Goal: Book appointment/travel/reservation

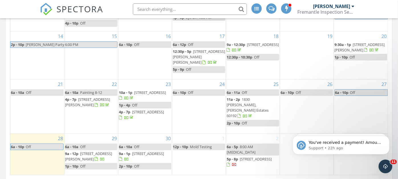
scroll to position [657, 408]
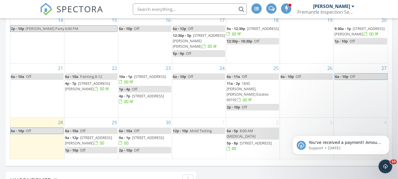
scroll to position [365, 0]
click at [191, 130] on link "12p - 10p Mold Testing" at bounding box center [199, 130] width 52 height 7
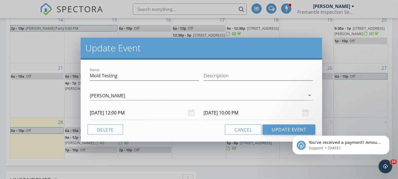
click at [155, 109] on input "[DATE] 12:00 PM" at bounding box center [145, 113] width 110 height 14
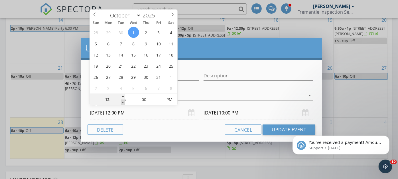
type input "11"
type input "[DATE] 11:00 AM"
click at [123, 102] on span at bounding box center [123, 103] width 4 height 6
type input "10"
type input "[DATE] 10:00 AM"
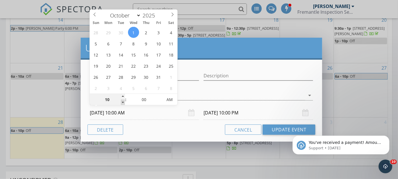
click at [123, 102] on span at bounding box center [123, 103] width 4 height 6
type input "09"
type input "[DATE] 9:00 AM"
click at [123, 102] on span at bounding box center [123, 103] width 4 height 6
type input "08"
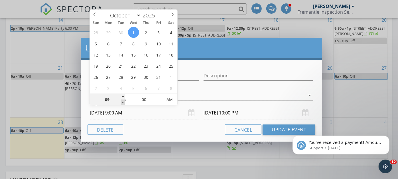
type input "[DATE] 8:00 AM"
click at [123, 102] on span at bounding box center [123, 103] width 4 height 6
type input "[DATE] 6:00 PM"
type input "07"
type input "[DATE] 7:00 AM"
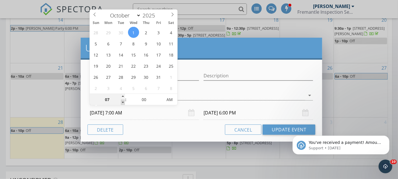
click at [123, 102] on span at bounding box center [123, 103] width 4 height 6
type input "[DATE] 5:00 PM"
type input "06"
type input "[DATE] 6:00 AM"
click at [123, 102] on span at bounding box center [123, 103] width 4 height 6
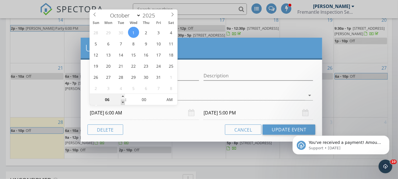
type input "[DATE] 4:00 PM"
type input "05"
type input "[DATE] 5:00 AM"
click at [123, 102] on span at bounding box center [123, 103] width 4 height 6
type input "[DATE] 3:00 PM"
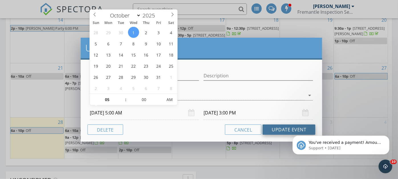
click at [286, 129] on button "Update Event" at bounding box center [289, 129] width 53 height 10
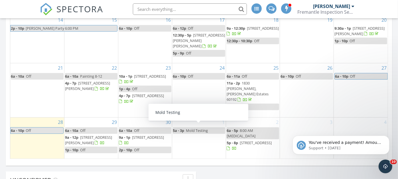
click at [205, 128] on span "Mold Testing" at bounding box center [197, 130] width 22 height 5
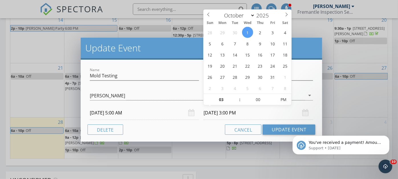
click at [264, 114] on input "[DATE] 3:00 PM" at bounding box center [259, 113] width 110 height 14
type input "04"
type input "[DATE] 4:00 PM"
click at [237, 96] on span at bounding box center [237, 97] width 4 height 6
type input "05"
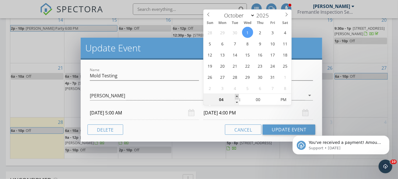
type input "[DATE] 5:00 PM"
click at [237, 96] on span at bounding box center [237, 97] width 4 height 6
type input "06"
type input "[DATE] 6:00 PM"
click at [237, 96] on span at bounding box center [237, 97] width 4 height 6
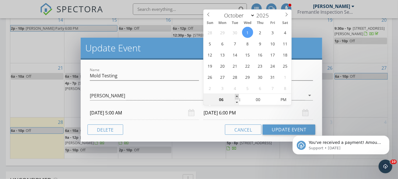
type input "07"
type input "[DATE] 7:00 PM"
click at [237, 96] on span at bounding box center [237, 97] width 4 height 6
type input "08"
type input "[DATE] 8:00 PM"
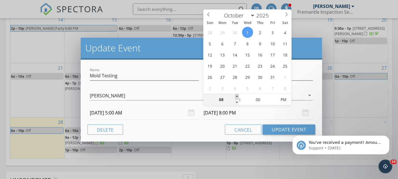
click at [237, 96] on span at bounding box center [237, 97] width 4 height 6
type input "09"
type input "[DATE] 9:00 PM"
click at [237, 96] on span at bounding box center [237, 97] width 4 height 6
type input "10"
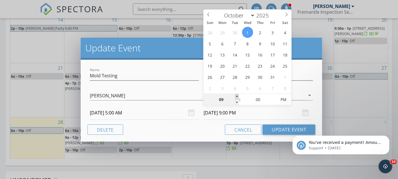
type input "[DATE] 10:00 PM"
click at [237, 96] on span at bounding box center [237, 97] width 4 height 6
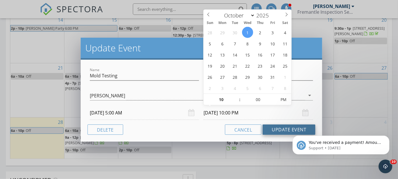
click at [275, 130] on button "Update Event" at bounding box center [289, 129] width 53 height 10
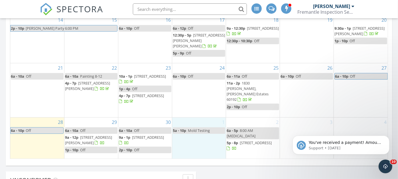
click at [201, 143] on div "1 5a - 10p Mold Testing" at bounding box center [199, 138] width 54 height 41
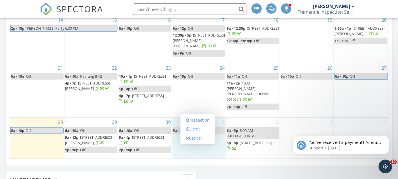
click at [195, 143] on div "Inspection Event Cancel" at bounding box center [198, 129] width 35 height 30
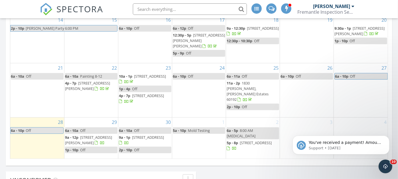
click at [219, 128] on link "5a - 10p Mold Testing" at bounding box center [199, 130] width 52 height 7
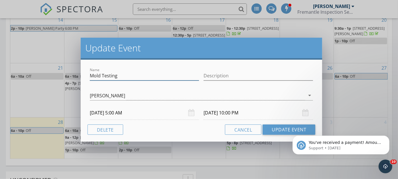
click at [138, 77] on input "Mold Testing" at bounding box center [145, 75] width 110 height 9
type input "Mold Testing - HVAC"
click at [218, 112] on input "[DATE] 10:00 PM" at bounding box center [259, 113] width 110 height 14
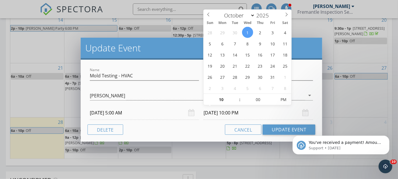
click at [133, 70] on div "Name Mold Testing - HVAC" at bounding box center [145, 77] width 110 height 19
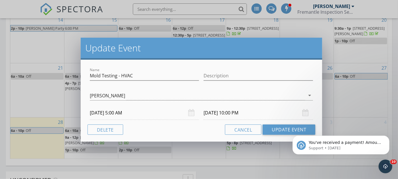
click at [133, 70] on div "Name Mold Testing - HVAC" at bounding box center [145, 77] width 110 height 19
click at [138, 76] on input "Mold Testing - HVAC" at bounding box center [145, 75] width 110 height 9
click at [281, 127] on button "Update Event" at bounding box center [289, 129] width 53 height 10
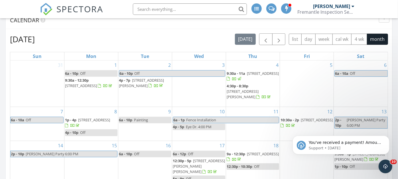
scroll to position [237, 0]
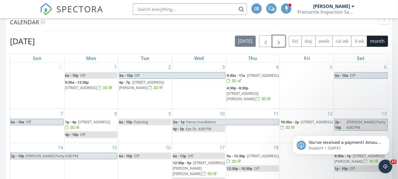
click at [280, 45] on span "button" at bounding box center [279, 41] width 7 height 7
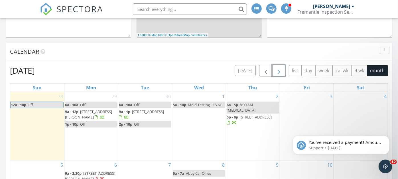
scroll to position [207, 0]
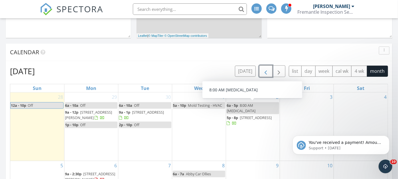
click at [266, 73] on span "button" at bounding box center [265, 71] width 7 height 7
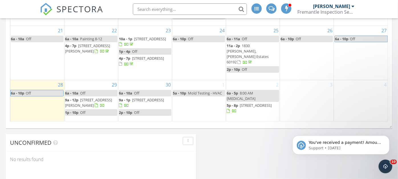
scroll to position [403, 0]
click at [354, 90] on div "4" at bounding box center [361, 100] width 54 height 41
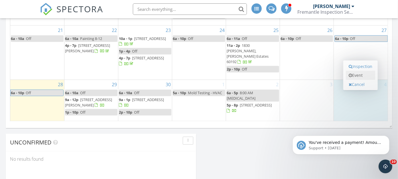
click at [354, 75] on link "Event" at bounding box center [360, 75] width 29 height 9
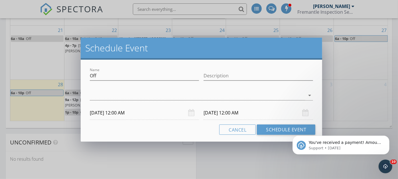
click at [172, 118] on input "[DATE] 12:00 AM" at bounding box center [145, 113] width 110 height 14
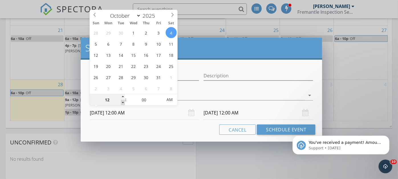
type input "11"
type input "[DATE] 11:00 PM"
click at [123, 103] on span at bounding box center [123, 103] width 4 height 6
type input "10"
type input "[DATE] 10:00 PM"
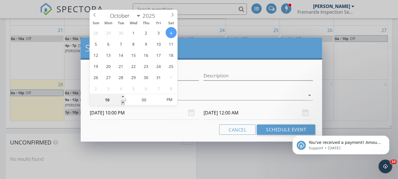
click at [123, 103] on span at bounding box center [123, 103] width 4 height 6
type input "09"
type input "[DATE] 9:00 PM"
click at [123, 103] on span at bounding box center [123, 103] width 4 height 6
type input "08"
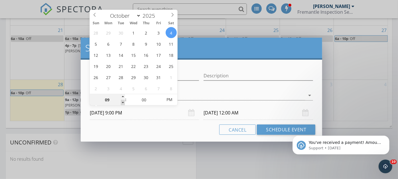
type input "[DATE] 8:00 PM"
click at [123, 103] on span at bounding box center [123, 103] width 4 height 6
type input "07"
type input "[DATE] 7:00 PM"
click at [123, 103] on span at bounding box center [123, 103] width 4 height 6
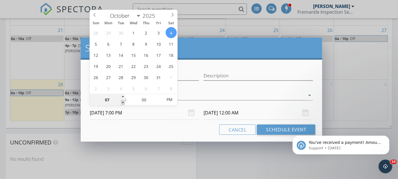
type input "[DATE] 7:00 PM"
type input "06"
type input "[DATE] 6:00 PM"
click at [123, 103] on span at bounding box center [123, 103] width 4 height 6
type input "[DATE] 6:00 PM"
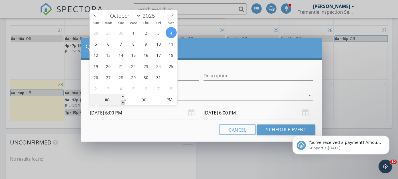
type input "05"
type input "[DATE] 5:00 PM"
click at [123, 103] on span at bounding box center [123, 103] width 4 height 6
type input "[DATE] 5:00 PM"
type input "[DATE] 5:00 AM"
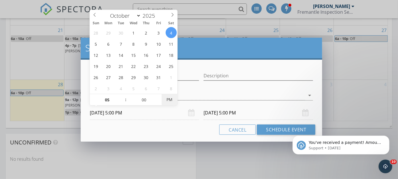
type input "[DATE] 5:00 AM"
click at [170, 100] on span "PM" at bounding box center [170, 99] width 16 height 11
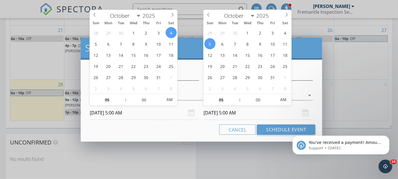
click at [259, 113] on input "[DATE] 5:00 AM" at bounding box center [259, 113] width 110 height 14
type input "06"
type input "[DATE] 6:00 AM"
click at [238, 96] on span at bounding box center [237, 97] width 4 height 6
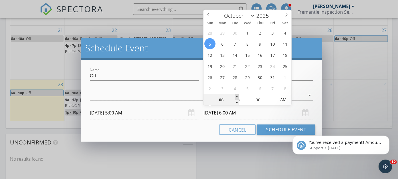
type input "07"
type input "[DATE] 7:00 AM"
click at [238, 96] on span at bounding box center [237, 97] width 4 height 6
type input "08"
type input "[DATE] 8:00 AM"
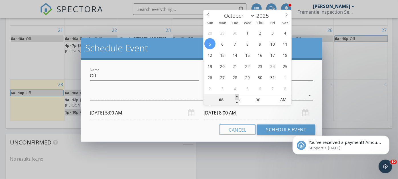
click at [238, 96] on span at bounding box center [237, 97] width 4 height 6
type input "09"
type input "[DATE] 9:00 AM"
click at [238, 96] on span at bounding box center [237, 97] width 4 height 6
type input "10"
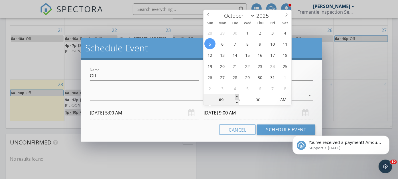
type input "[DATE] 10:00 AM"
click at [238, 96] on span at bounding box center [237, 97] width 4 height 6
type input "11"
type input "[DATE] 11:00 AM"
click at [238, 96] on span at bounding box center [237, 97] width 4 height 6
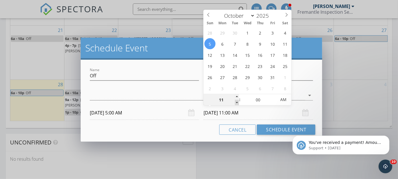
type input "10"
click at [238, 101] on span at bounding box center [237, 103] width 4 height 6
click at [286, 99] on span "AM" at bounding box center [284, 99] width 16 height 11
type input "[DATE] 10:00 PM"
click at [116, 97] on div at bounding box center [198, 95] width 216 height 9
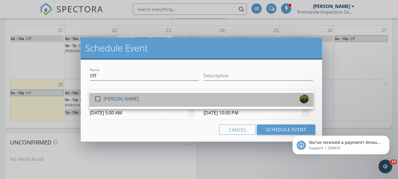
click at [116, 97] on div "[PERSON_NAME]" at bounding box center [121, 98] width 35 height 9
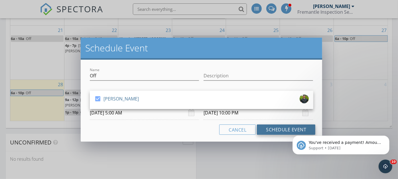
click at [282, 127] on button "Schedule Event" at bounding box center [286, 129] width 58 height 10
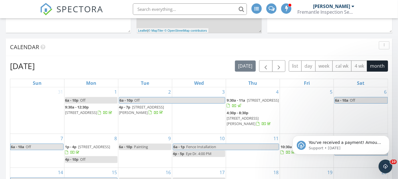
scroll to position [211, 0]
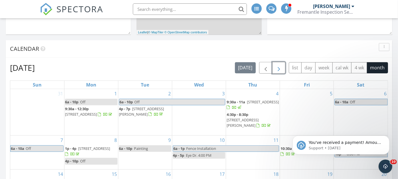
click at [281, 68] on span "button" at bounding box center [279, 67] width 7 height 7
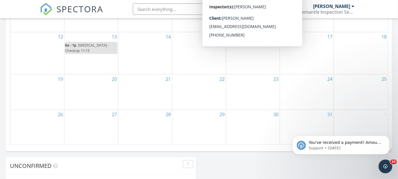
scroll to position [379, 0]
click at [370, 92] on div "25" at bounding box center [361, 91] width 54 height 35
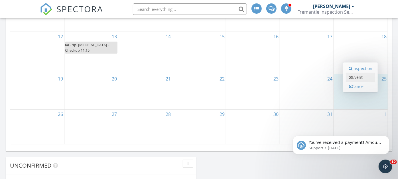
click at [359, 78] on link "Event" at bounding box center [360, 77] width 29 height 9
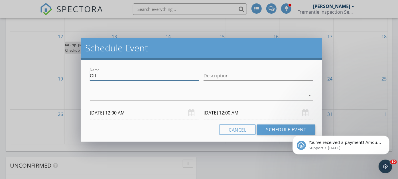
click at [151, 78] on input "Off" at bounding box center [145, 75] width 110 height 9
type input "[PERSON_NAME] [PERSON_NAME]"
click at [149, 96] on div at bounding box center [198, 95] width 216 height 9
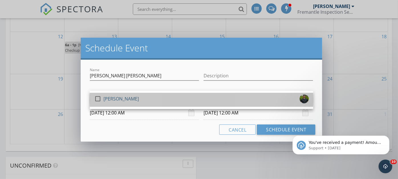
click at [149, 96] on div "check_box_outline_blank [PERSON_NAME]" at bounding box center [201, 99] width 215 height 11
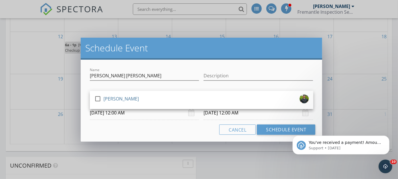
click at [138, 116] on input "[DATE] 12:00 AM" at bounding box center [145, 113] width 110 height 14
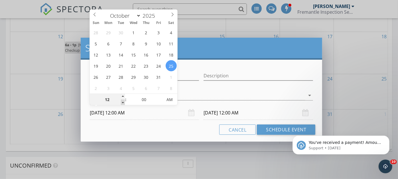
type input "11"
type input "[DATE] 11:00 PM"
click at [122, 103] on span at bounding box center [123, 103] width 4 height 6
type input "10"
type input "[DATE] 10:00 PM"
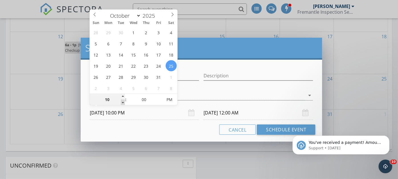
click at [122, 103] on span at bounding box center [123, 103] width 4 height 6
type input "09"
type input "[DATE] 9:00 PM"
click at [122, 103] on span at bounding box center [123, 103] width 4 height 6
type input "08"
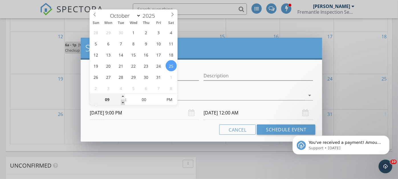
type input "[DATE] 8:00 PM"
click at [122, 103] on span at bounding box center [123, 103] width 4 height 6
type input "07"
type input "[DATE] 7:00 PM"
click at [122, 103] on span at bounding box center [123, 103] width 4 height 6
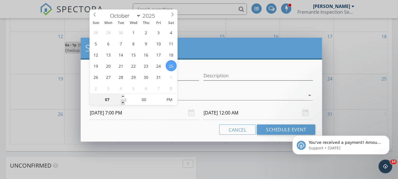
type input "06"
type input "[DATE] 6:00 PM"
click at [122, 103] on span at bounding box center [123, 103] width 4 height 6
type input "[DATE] 6:00 PM"
type input "[DATE] 6:00 AM"
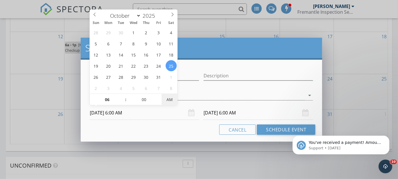
click at [169, 98] on span "AM" at bounding box center [170, 99] width 16 height 11
click at [221, 114] on input "[DATE] 6:00 AM" at bounding box center [259, 113] width 110 height 14
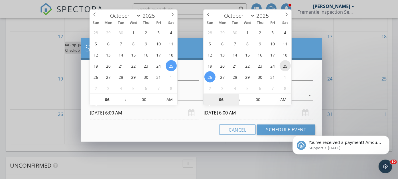
type input "[DATE] 6:00 AM"
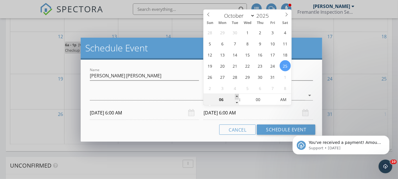
type input "07"
type input "[DATE] 7:00 AM"
click at [237, 97] on span at bounding box center [237, 97] width 4 height 6
type input "08"
type input "[DATE] 8:00 AM"
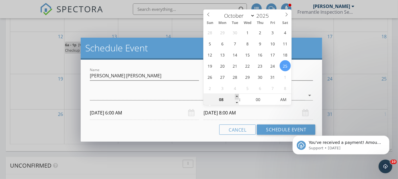
click at [237, 97] on span at bounding box center [237, 97] width 4 height 6
type input "09"
type input "[DATE] 9:00 AM"
click at [237, 97] on span at bounding box center [237, 97] width 4 height 6
type input "10"
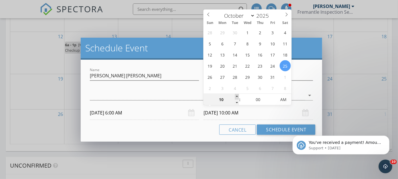
click at [237, 97] on span at bounding box center [237, 97] width 4 height 6
type input "[DATE] 10:00 PM"
click at [286, 101] on span "PM" at bounding box center [284, 99] width 16 height 11
click at [193, 98] on div at bounding box center [198, 95] width 216 height 9
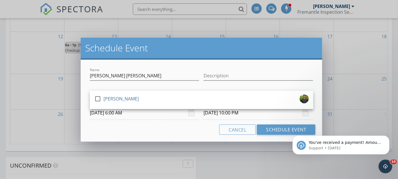
click at [193, 98] on div "check_box_outline_blank [PERSON_NAME]" at bounding box center [201, 99] width 215 height 11
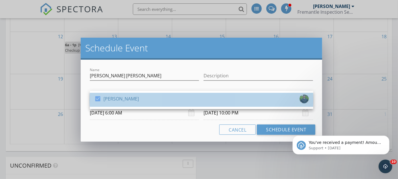
click at [193, 98] on div "check_box [PERSON_NAME]" at bounding box center [201, 99] width 215 height 11
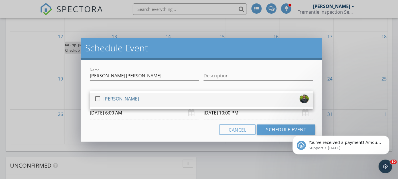
click at [227, 100] on div "check_box_outline_blank [PERSON_NAME]" at bounding box center [201, 99] width 215 height 11
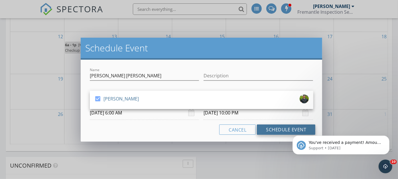
click at [274, 128] on button "Schedule Event" at bounding box center [286, 129] width 58 height 10
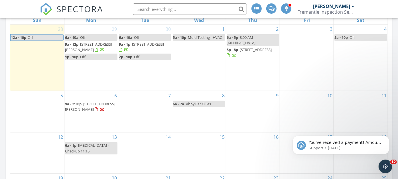
scroll to position [275, 0]
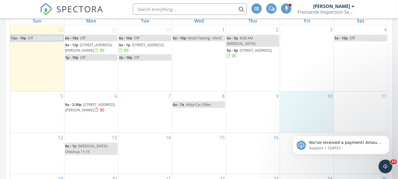
click at [317, 107] on div "10" at bounding box center [307, 112] width 54 height 41
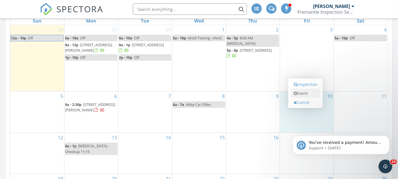
click at [306, 96] on link "Event" at bounding box center [305, 93] width 29 height 9
select select "9"
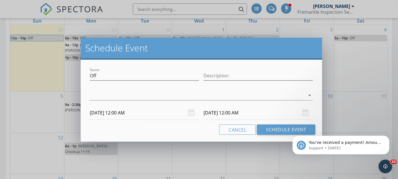
click at [147, 114] on input "[DATE] 12:00 AM" at bounding box center [145, 113] width 110 height 14
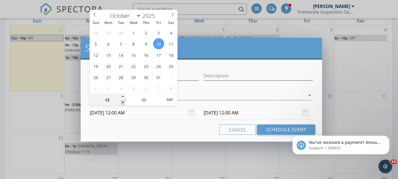
type input "11"
type input "[DATE] 11:00 PM"
click at [122, 102] on span at bounding box center [123, 103] width 4 height 6
type input "10"
type input "[DATE] 10:00 PM"
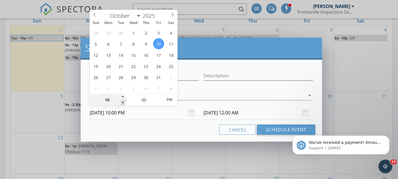
click at [122, 102] on span at bounding box center [123, 103] width 4 height 6
type input "09"
type input "[DATE] 9:00 PM"
click at [122, 102] on span at bounding box center [123, 103] width 4 height 6
type input "08"
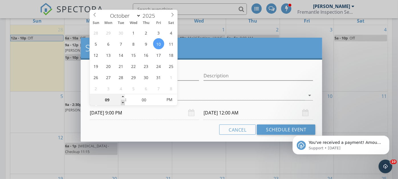
type input "[DATE] 8:00 PM"
click at [122, 102] on span at bounding box center [123, 103] width 4 height 6
type input "07"
type input "[DATE] 7:00 PM"
click at [122, 102] on span at bounding box center [123, 103] width 4 height 6
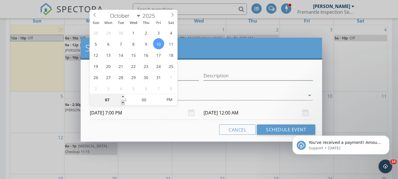
type input "06"
type input "[DATE] 6:00 PM"
click at [122, 102] on span at bounding box center [123, 103] width 4 height 6
type input "05"
type input "[DATE] 5:00 PM"
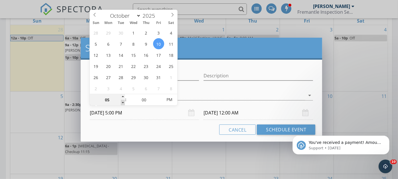
click at [122, 102] on span at bounding box center [123, 103] width 4 height 6
type input "04"
type input "[DATE] 4:00 PM"
click at [122, 102] on span at bounding box center [123, 103] width 4 height 6
type input "[DATE] 4:00 PM"
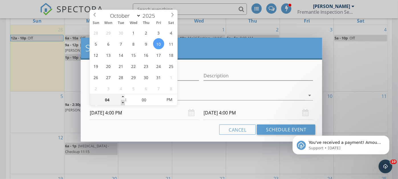
type input "03"
type input "[DATE] 3:00 PM"
click at [123, 102] on span at bounding box center [123, 103] width 4 height 6
type input "[DATE] 3:00 PM"
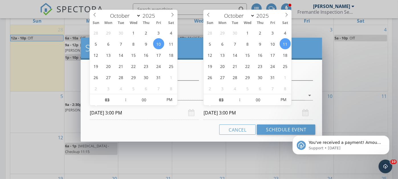
click at [252, 110] on input "[DATE] 3:00 PM" at bounding box center [259, 113] width 110 height 14
type input "04"
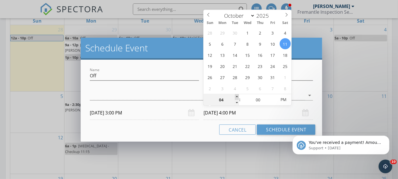
click at [238, 97] on span at bounding box center [237, 97] width 4 height 6
type input "[DATE] 4:00 PM"
type input "05"
type input "[DATE] 5:00 PM"
click at [237, 95] on span at bounding box center [237, 97] width 4 height 6
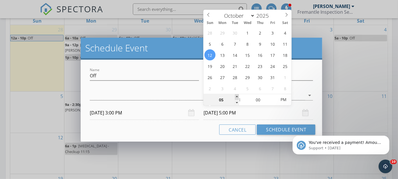
type input "06"
type input "[DATE] 6:00 PM"
click at [237, 95] on span at bounding box center [237, 97] width 4 height 6
type input "07"
type input "[DATE] 7:00 PM"
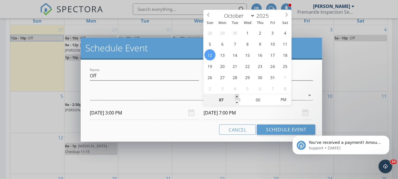
click at [237, 95] on span at bounding box center [237, 97] width 4 height 6
type input "08"
type input "[DATE] 8:00 PM"
click at [237, 95] on span at bounding box center [237, 97] width 4 height 6
type input "09"
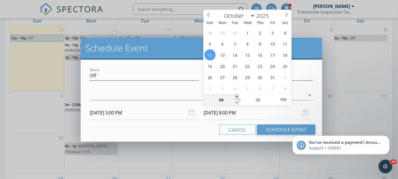
type input "[DATE] 9:00 PM"
click at [237, 95] on span at bounding box center [237, 97] width 4 height 6
type input "10"
type input "[DATE] 10:00 PM"
click at [237, 95] on span at bounding box center [237, 97] width 4 height 6
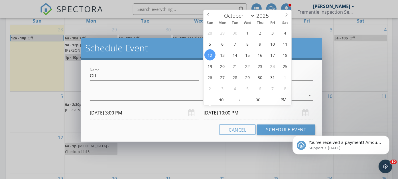
click at [183, 96] on div at bounding box center [198, 95] width 216 height 9
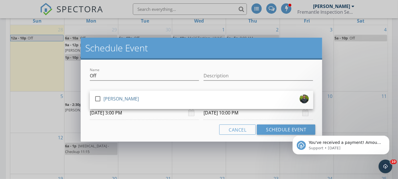
click at [183, 96] on div "check_box_outline_blank [PERSON_NAME]" at bounding box center [201, 99] width 215 height 11
click at [162, 76] on input "Off" at bounding box center [145, 75] width 110 height 9
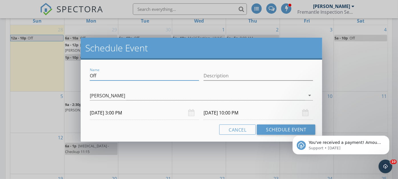
click at [162, 76] on input "Off" at bounding box center [145, 75] width 110 height 9
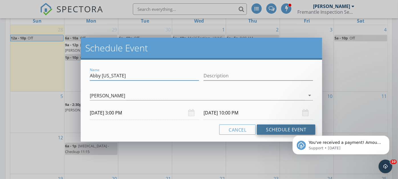
type input "Abby [US_STATE]"
click at [283, 127] on button "Schedule Event" at bounding box center [286, 129] width 58 height 10
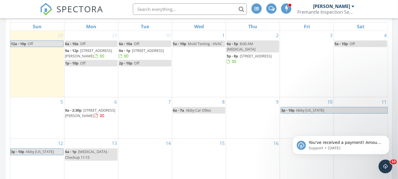
scroll to position [271, 0]
